Goal: Transaction & Acquisition: Purchase product/service

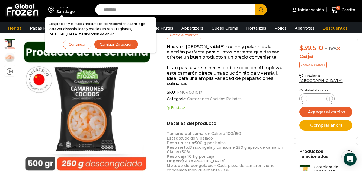
click at [323, 95] on div "Camarón 100/150 Cocido Pelado - Bronze - Caja 10 kg cantidad *" at bounding box center [316, 98] width 35 height 11
click at [320, 95] on input "*" at bounding box center [317, 99] width 10 height 8
type input "**"
click at [315, 107] on button "Agregar al carrito" at bounding box center [325, 112] width 53 height 11
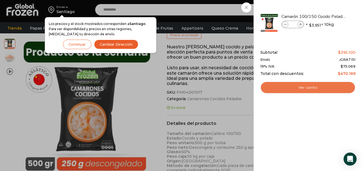
click at [306, 89] on link "Ver carrito" at bounding box center [307, 87] width 95 height 12
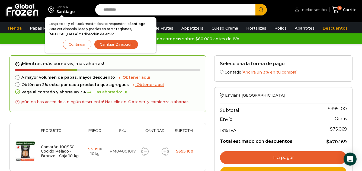
click at [309, 10] on span "Iniciar sesión" at bounding box center [313, 9] width 28 height 5
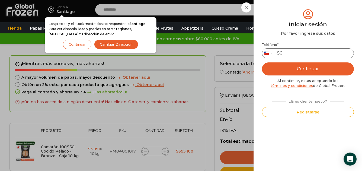
click at [295, 52] on input "Teléfono *" at bounding box center [308, 53] width 92 height 10
type input "*********"
click at [304, 69] on button "Continuar" at bounding box center [308, 68] width 92 height 13
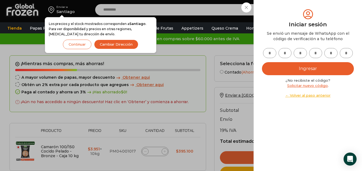
click at [269, 52] on input "text" at bounding box center [269, 53] width 13 height 10
type input "*"
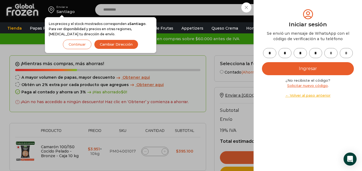
type input "*"
click at [304, 68] on button "Ingresar" at bounding box center [308, 68] width 92 height 13
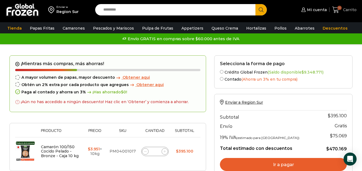
click at [338, 8] on span "10" at bounding box center [339, 8] width 4 height 4
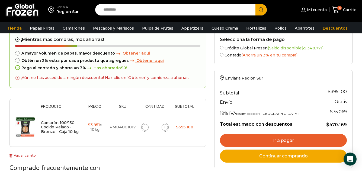
scroll to position [27, 0]
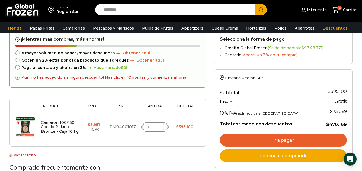
click at [156, 127] on input "**" at bounding box center [155, 127] width 8 height 8
type input "*"
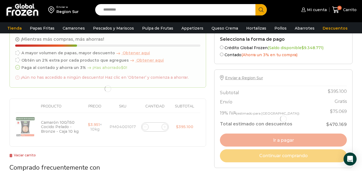
type input "*"
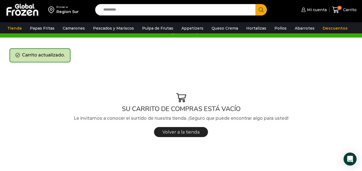
scroll to position [0, 0]
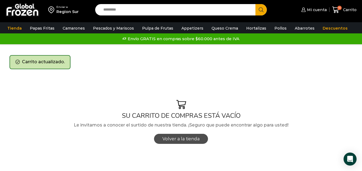
click at [180, 140] on span "Volver a la tienda" at bounding box center [180, 138] width 37 height 5
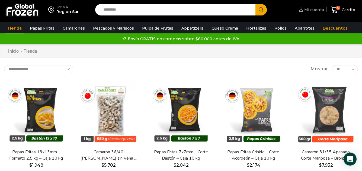
click at [312, 9] on span "Mi cuenta" at bounding box center [313, 9] width 21 height 5
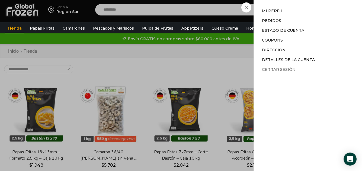
click at [282, 69] on link "Cerrar sesión" at bounding box center [279, 69] width 34 height 5
